Goal: Task Accomplishment & Management: Use online tool/utility

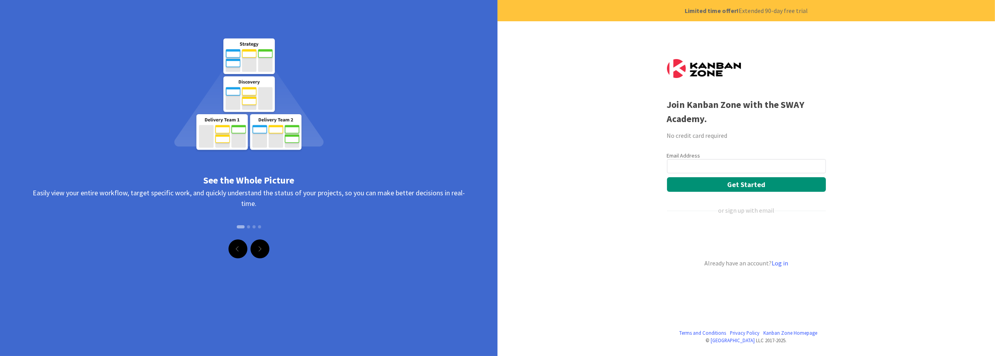
click at [679, 164] on input "email" at bounding box center [746, 166] width 159 height 14
type input "browningaustin@yahoo.com"
click at [746, 183] on button "Get Started" at bounding box center [746, 184] width 159 height 15
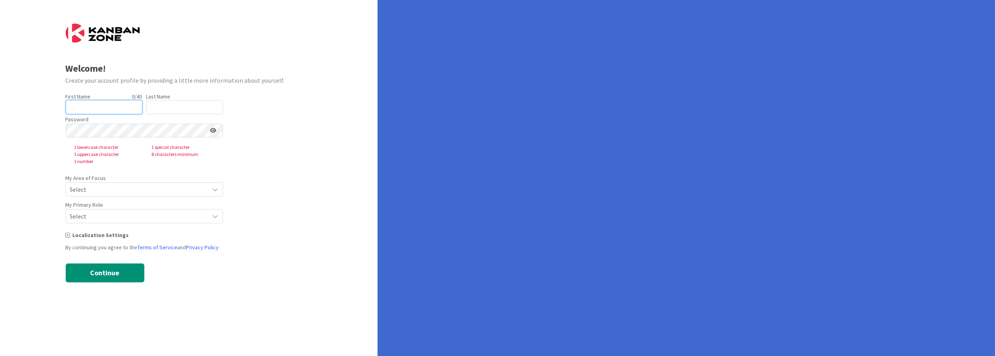
click at [90, 103] on input "text" at bounding box center [104, 107] width 77 height 14
click at [89, 111] on input "text" at bounding box center [104, 107] width 77 height 14
type input "Austin"
click at [162, 105] on input "text" at bounding box center [184, 107] width 77 height 14
type input "[PERSON_NAME]"
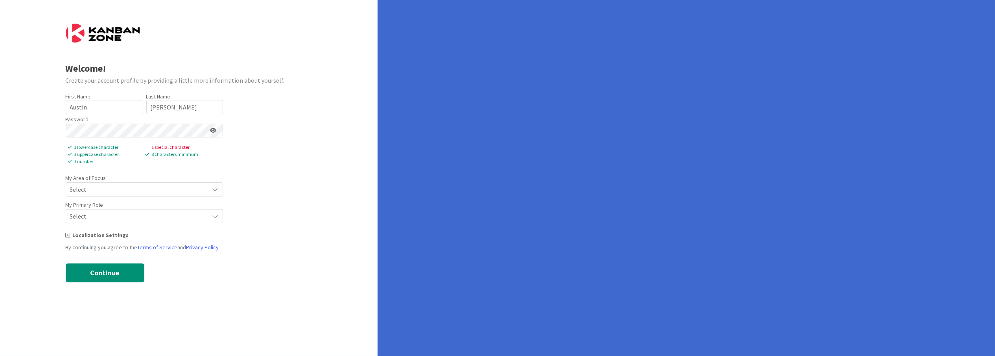
click at [214, 130] on icon at bounding box center [213, 130] width 6 height 6
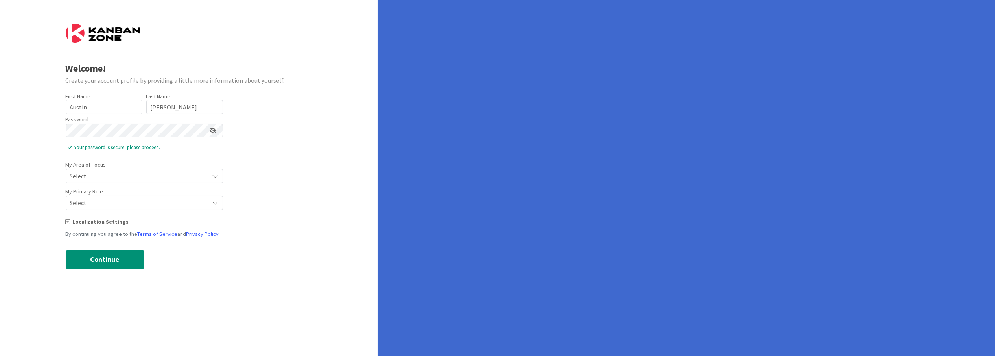
click at [287, 124] on form "Welcome! Create your account profile by providing a little more information abo…" at bounding box center [189, 146] width 247 height 245
click at [111, 174] on span "Select" at bounding box center [137, 175] width 135 height 11
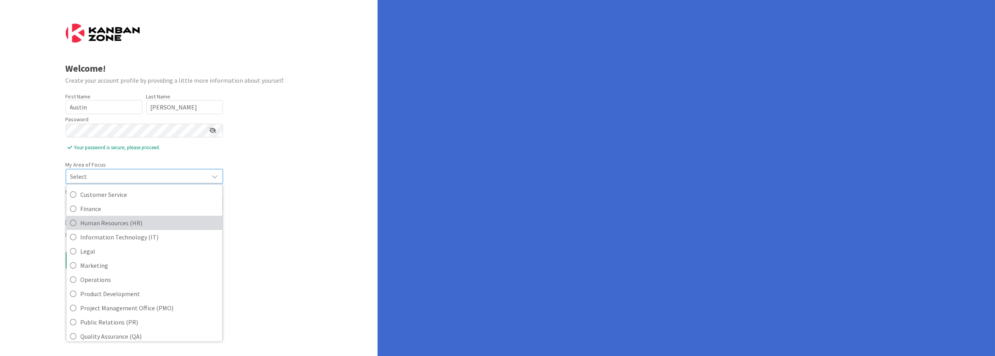
scroll to position [92, 0]
click at [73, 229] on icon at bounding box center [73, 230] width 6 height 12
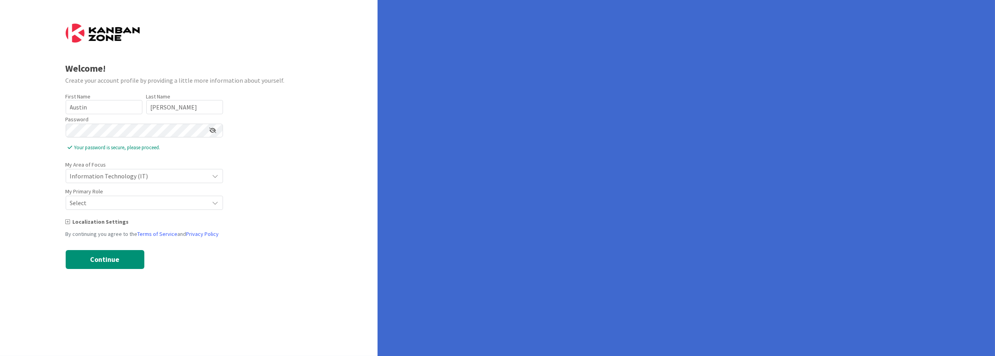
click at [113, 199] on span "Select" at bounding box center [137, 202] width 135 height 11
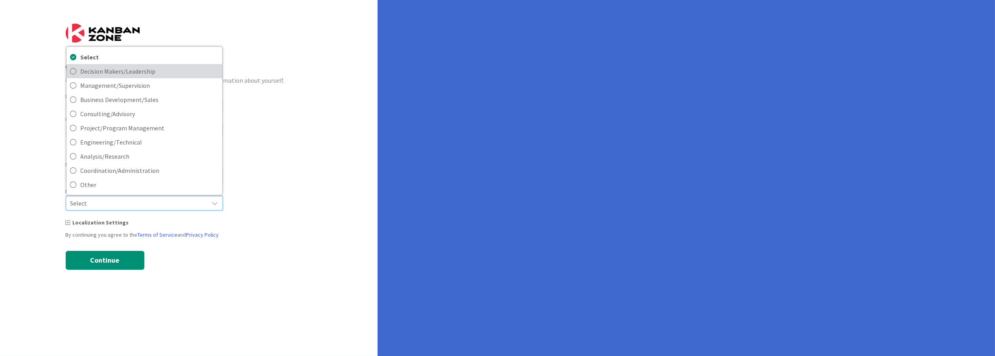
click at [142, 72] on span "Decision Makers/Leadership" at bounding box center [150, 71] width 138 height 12
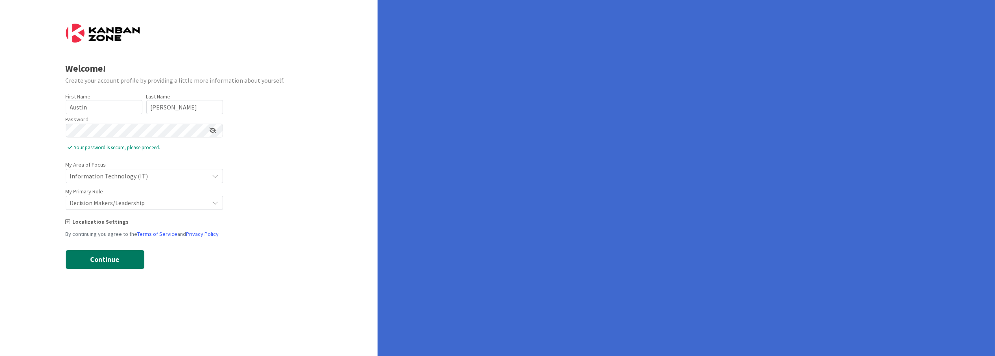
click at [105, 257] on button "Continue" at bounding box center [105, 259] width 79 height 19
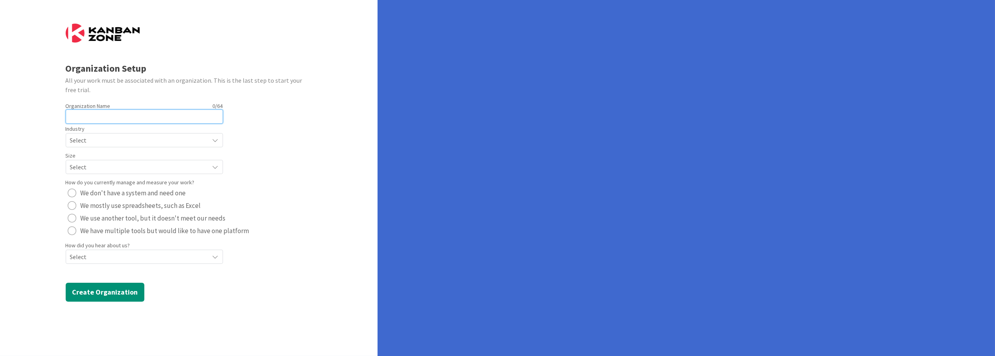
click at [94, 114] on input "text" at bounding box center [144, 116] width 157 height 14
type input "Catalyst Alignment Group"
click at [97, 139] on span "Select" at bounding box center [137, 140] width 135 height 11
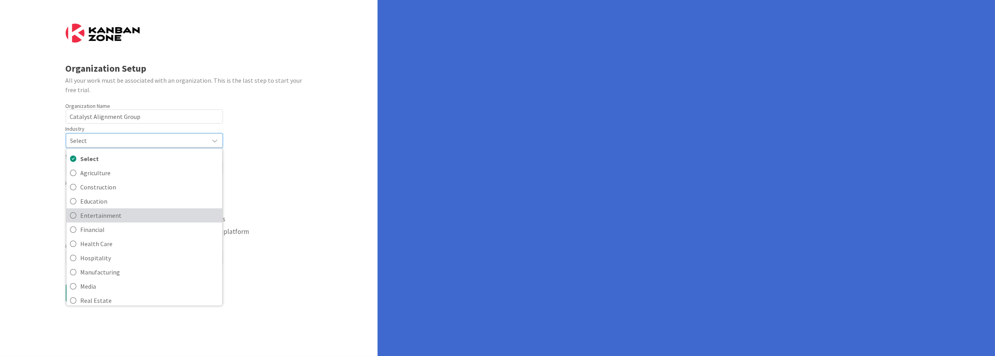
scroll to position [76, 0]
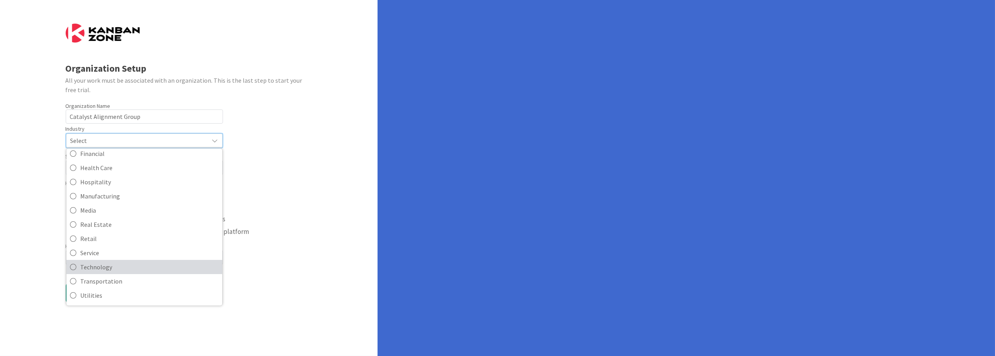
click at [95, 265] on span "Technology" at bounding box center [150, 267] width 138 height 12
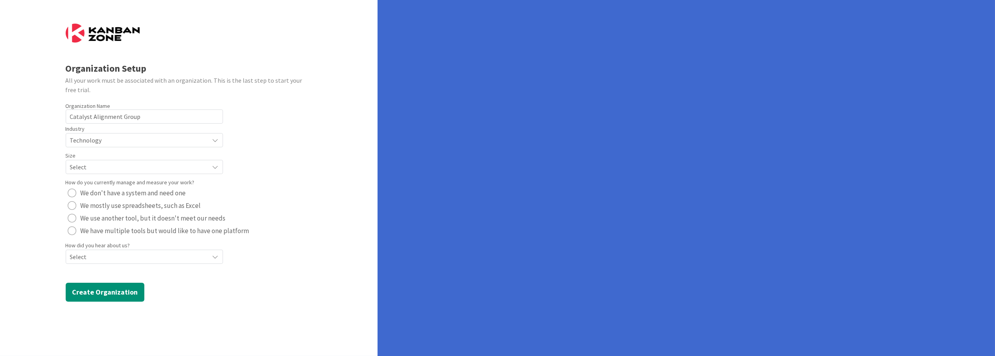
click at [96, 166] on span "Select" at bounding box center [137, 166] width 135 height 11
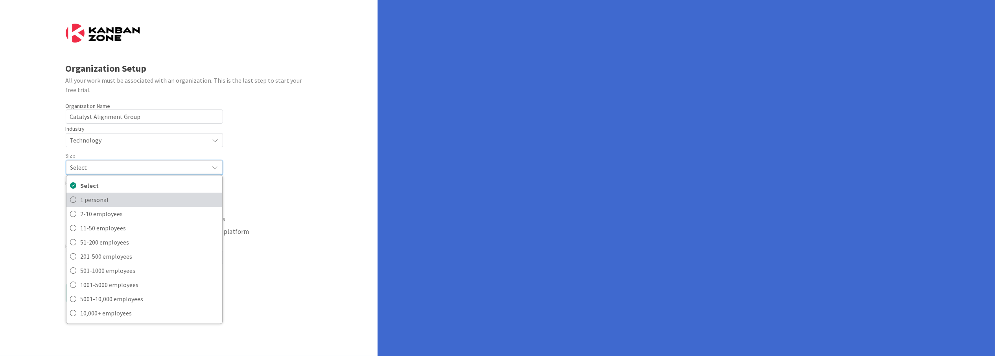
click at [88, 198] on span "1 personal" at bounding box center [150, 200] width 138 height 12
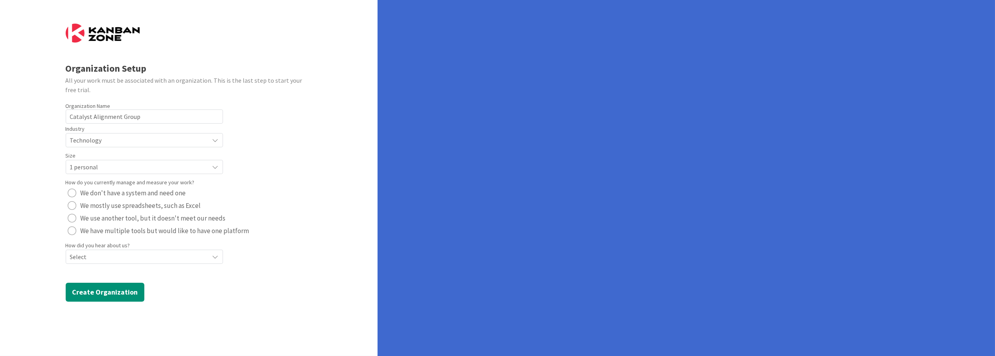
click at [108, 253] on span "Select" at bounding box center [137, 256] width 135 height 11
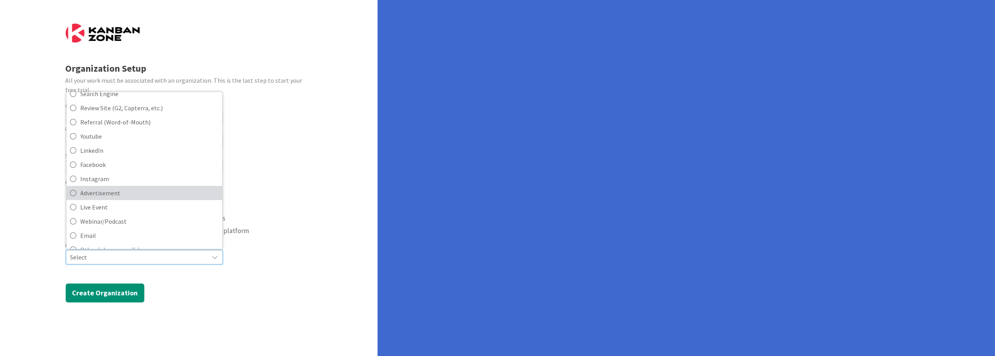
scroll to position [33, 0]
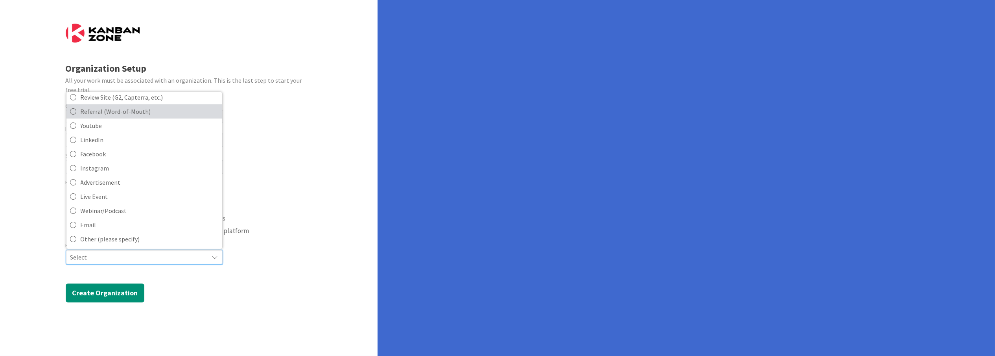
click at [113, 112] on span "Referral (Word-of-Mouth)" at bounding box center [150, 111] width 138 height 12
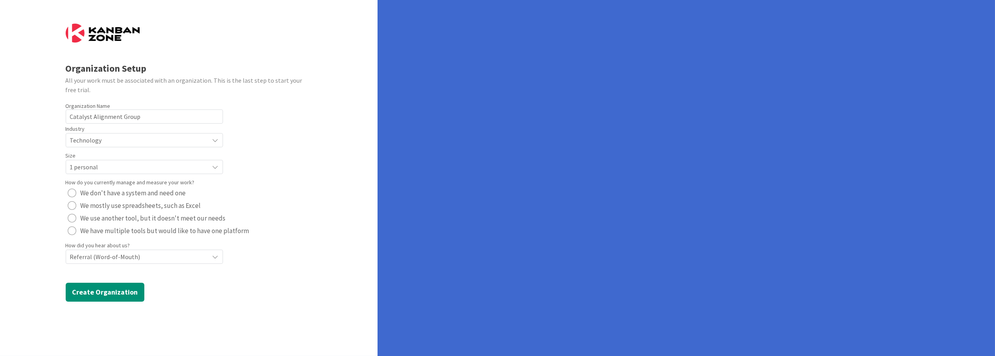
click at [73, 193] on div "radio" at bounding box center [72, 192] width 9 height 9
click at [105, 290] on button "Create Organization" at bounding box center [105, 292] width 79 height 19
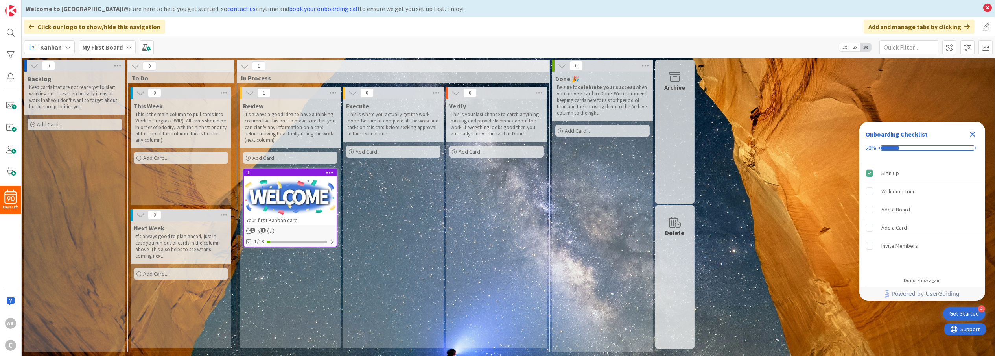
click at [284, 203] on div at bounding box center [290, 196] width 93 height 35
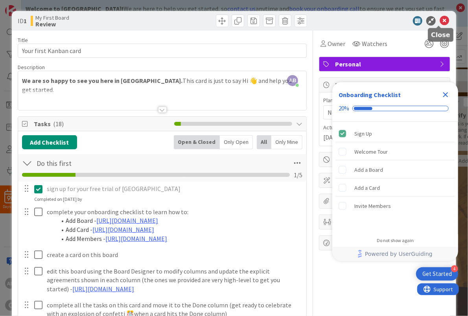
click at [440, 18] on icon at bounding box center [444, 20] width 9 height 9
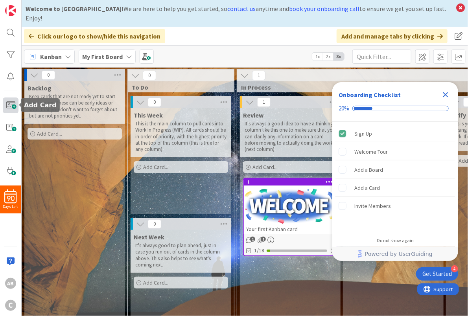
click at [9, 100] on span at bounding box center [11, 106] width 16 height 16
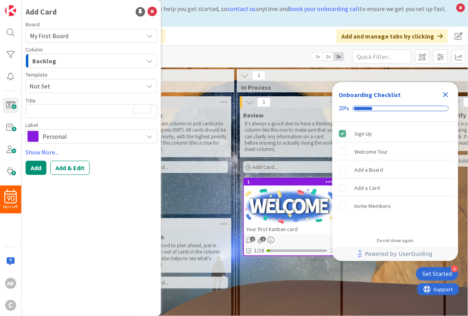
click at [151, 36] on icon at bounding box center [149, 36] width 6 height 6
click at [99, 23] on div "Board" at bounding box center [91, 25] width 131 height 6
click at [42, 153] on link "Show More..." at bounding box center [91, 152] width 131 height 9
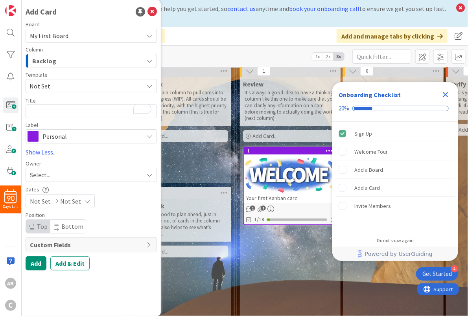
scroll to position [41, 0]
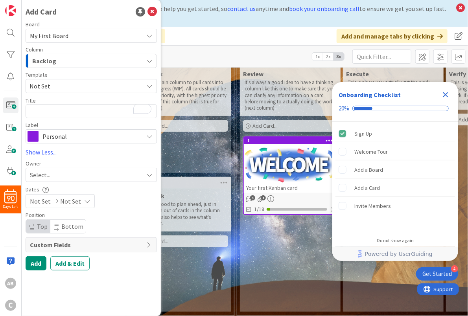
click at [65, 135] on span "Personal" at bounding box center [90, 136] width 97 height 11
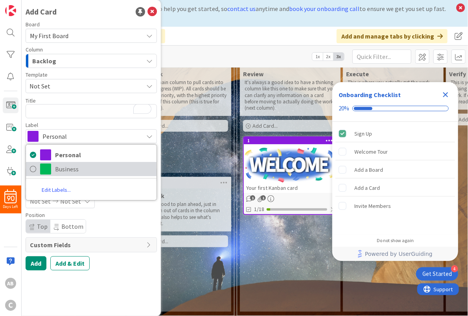
click at [34, 169] on icon at bounding box center [33, 169] width 6 height 12
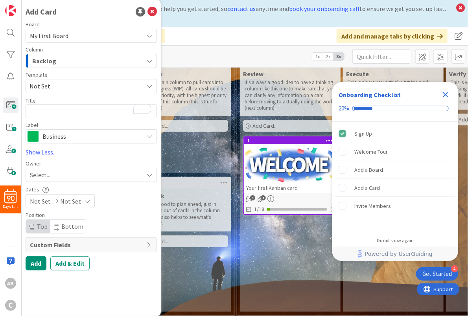
click at [69, 175] on div "Select..." at bounding box center [86, 174] width 113 height 9
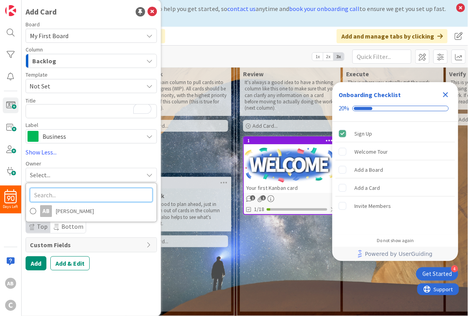
click at [55, 191] on input "text" at bounding box center [91, 195] width 123 height 14
type input "SWAY"
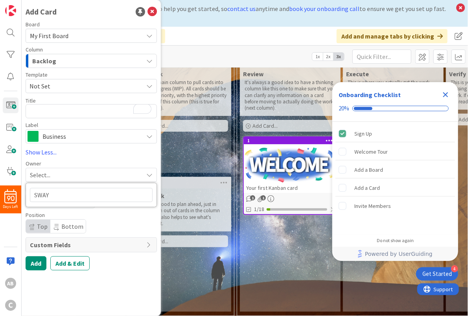
click at [42, 172] on span "Select..." at bounding box center [40, 174] width 20 height 9
click at [61, 35] on span "My First Board" at bounding box center [49, 36] width 39 height 8
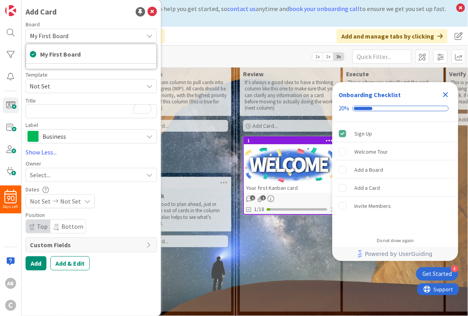
click at [88, 22] on div "Board" at bounding box center [91, 25] width 131 height 6
click at [43, 170] on span "Select..." at bounding box center [40, 174] width 20 height 9
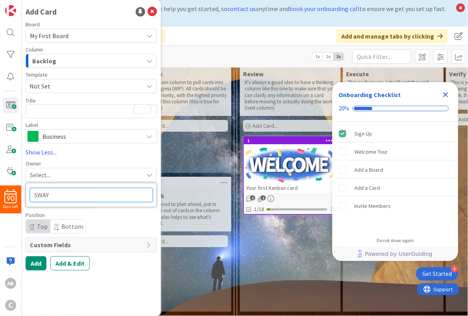
click at [54, 194] on input "SWAY" at bounding box center [91, 195] width 123 height 14
click at [148, 136] on icon at bounding box center [149, 136] width 6 height 6
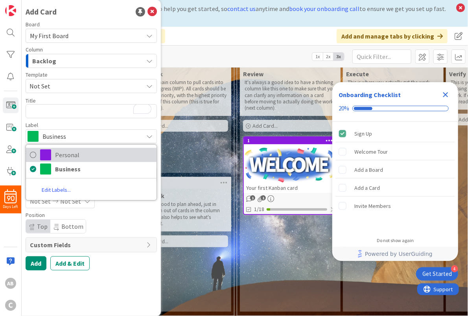
click at [32, 153] on icon at bounding box center [33, 155] width 6 height 12
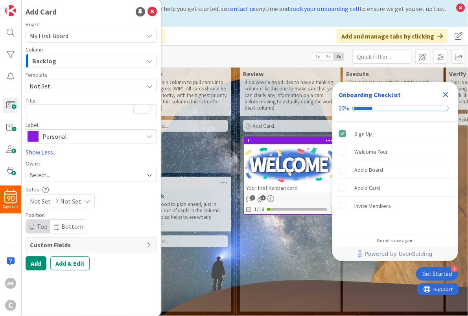
click at [40, 174] on span "Select..." at bounding box center [40, 174] width 20 height 9
click at [96, 152] on link "Show Less..." at bounding box center [91, 152] width 131 height 9
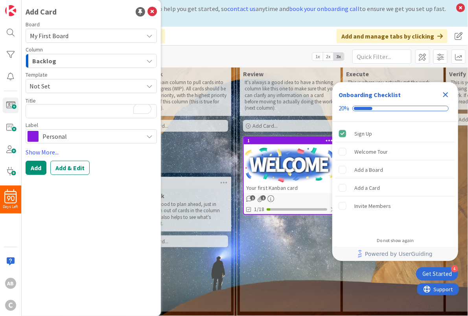
click at [439, 274] on div "Get Started" at bounding box center [438, 274] width 30 height 8
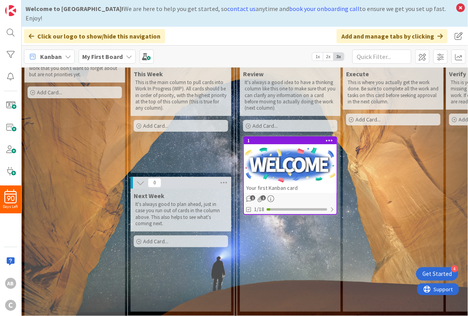
scroll to position [0, 0]
click at [439, 274] on div "Get Started" at bounding box center [438, 274] width 30 height 8
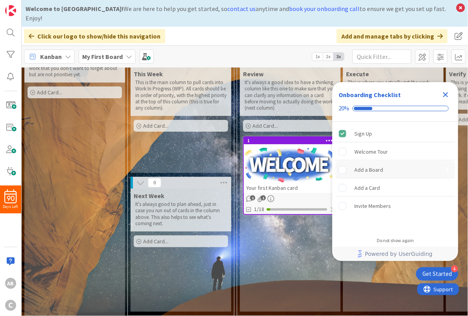
click at [343, 168] on rect "Add a Board is incomplete." at bounding box center [342, 169] width 7 height 7
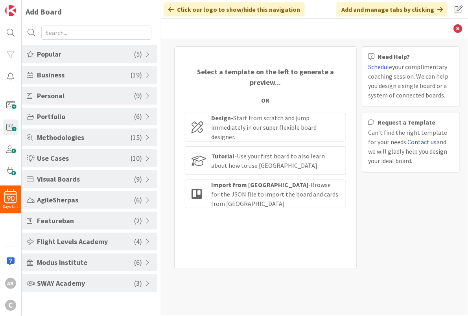
click at [65, 283] on span "SWAY Academy" at bounding box center [85, 283] width 97 height 11
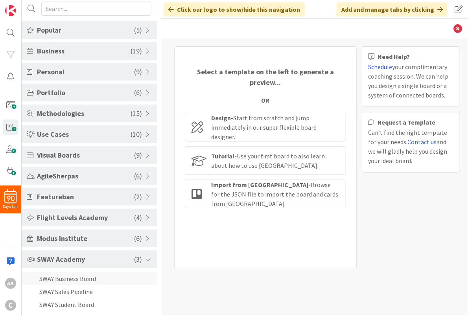
click at [85, 277] on li "SWAY Business Board" at bounding box center [90, 278] width 136 height 13
